Goal: Find specific page/section: Find specific page/section

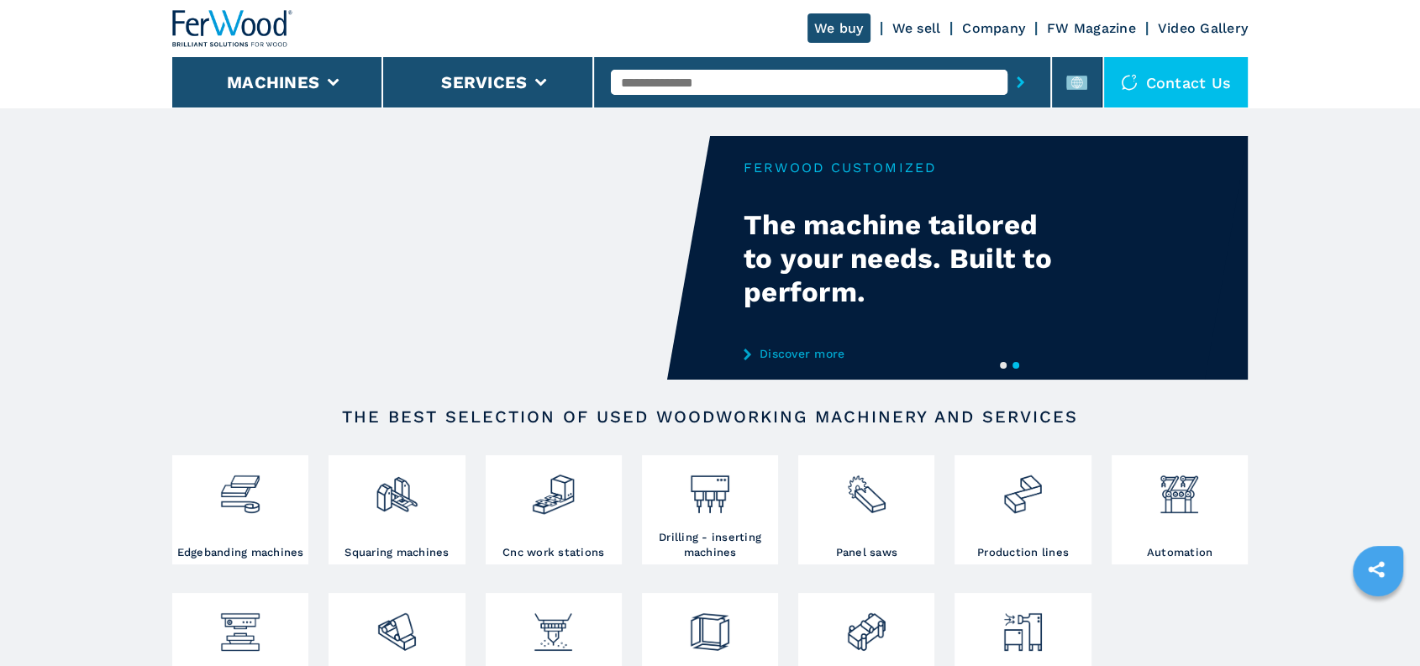
click at [928, 25] on link "We sell" at bounding box center [916, 28] width 49 height 16
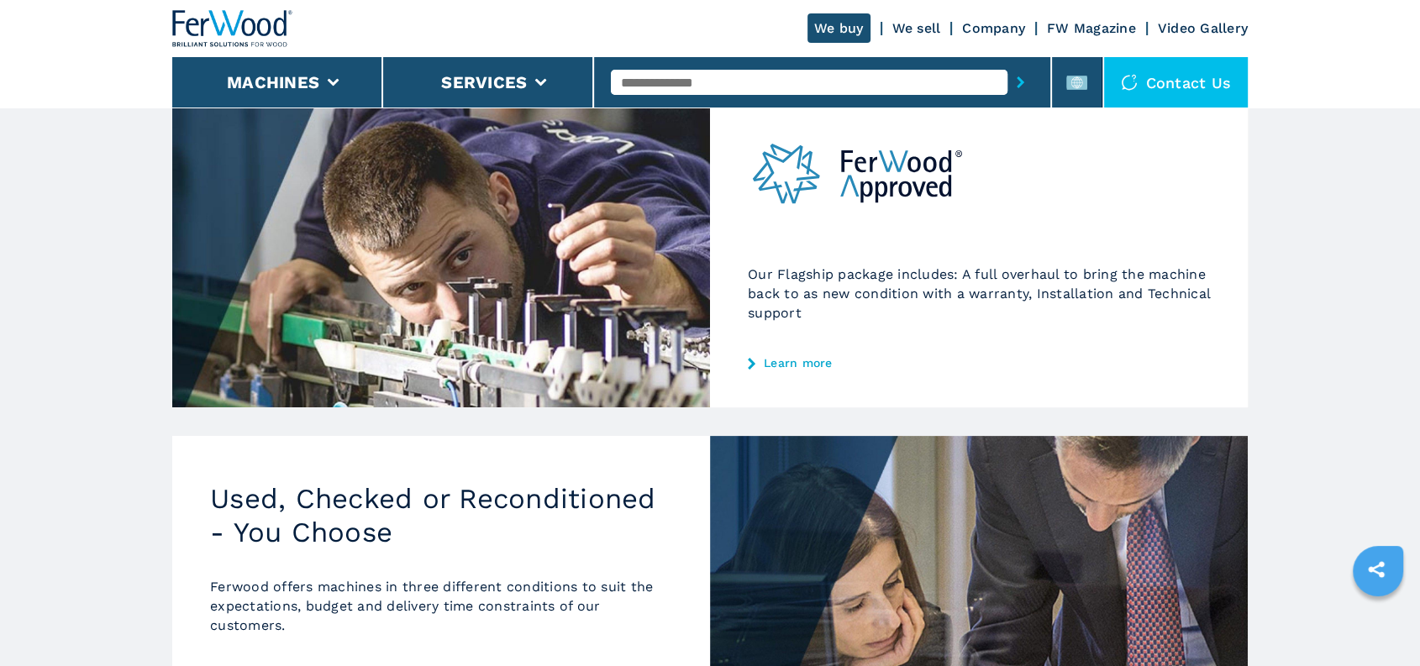
scroll to position [373, 0]
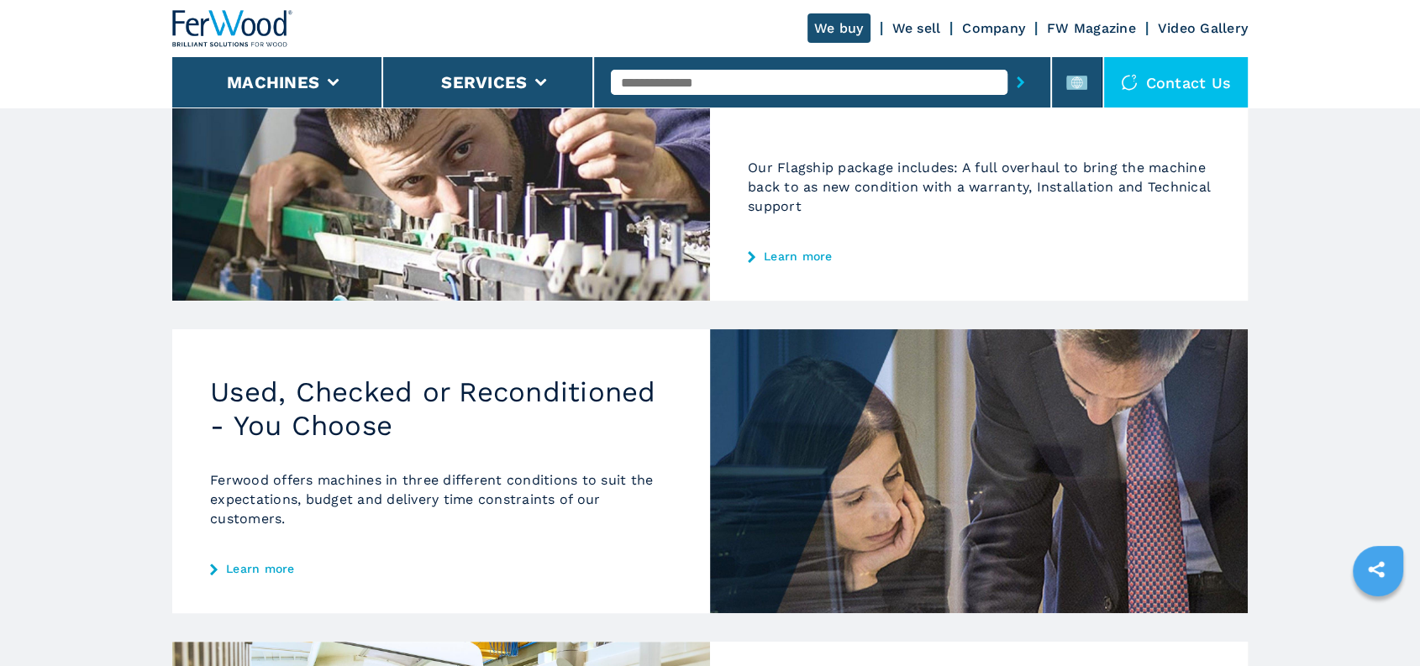
click at [786, 250] on link "Learn more" at bounding box center [979, 256] width 462 height 13
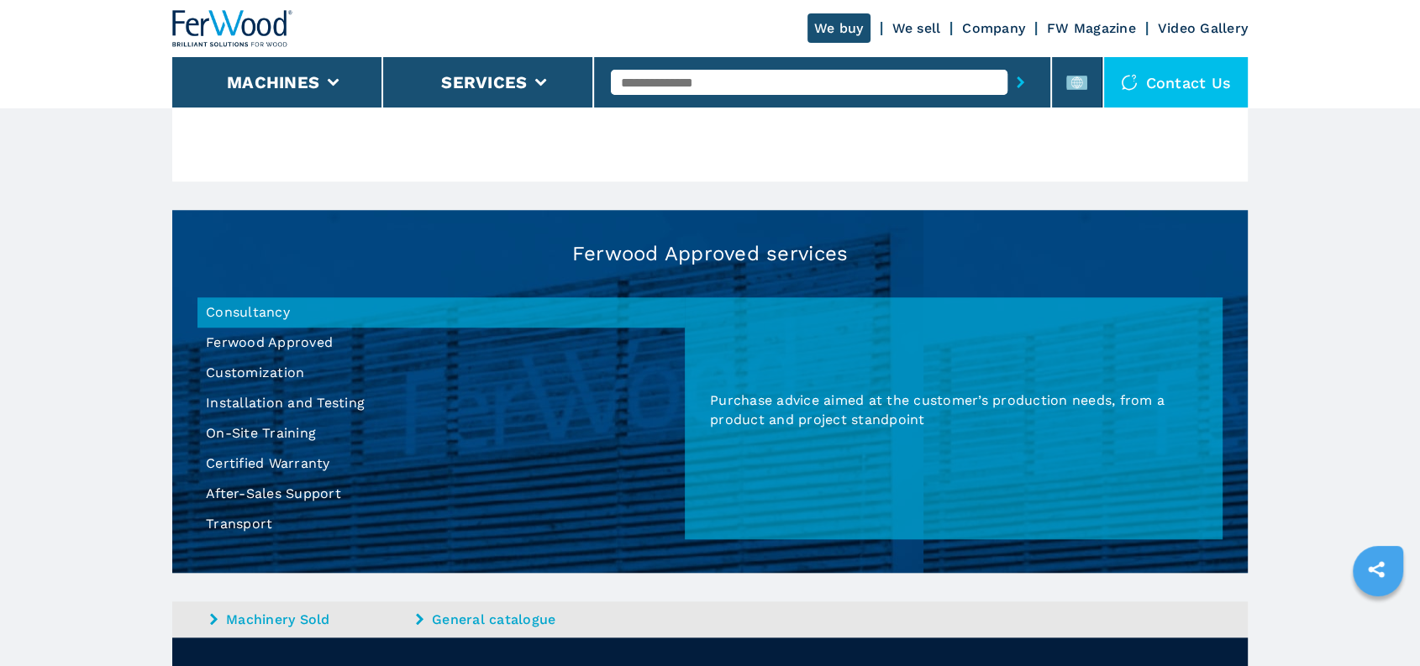
scroll to position [1493, 0]
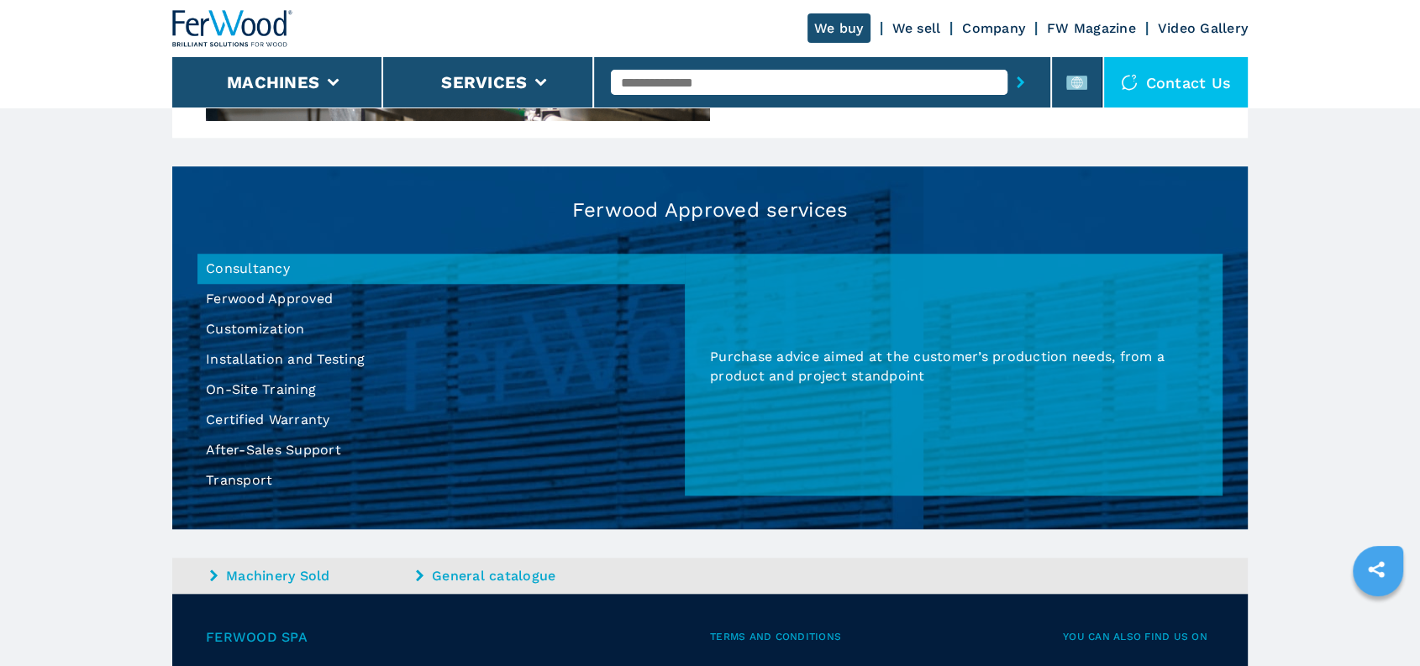
click at [316, 298] on li "Ferwood Approved" at bounding box center [440, 299] width 487 height 30
